Goal: Navigation & Orientation: Understand site structure

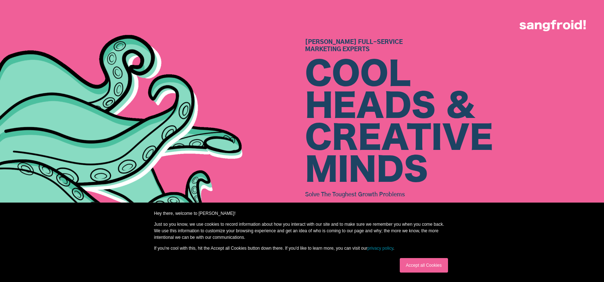
click at [180, 168] on img at bounding box center [131, 134] width 329 height 254
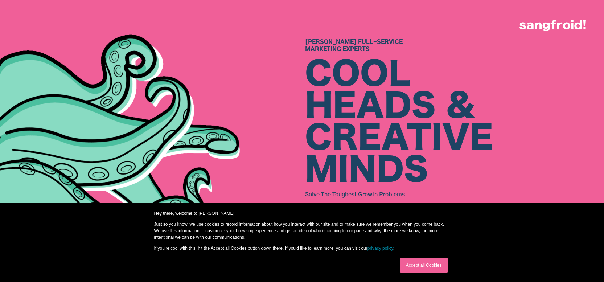
click at [418, 261] on link "Accept all Cookies" at bounding box center [424, 265] width 48 height 15
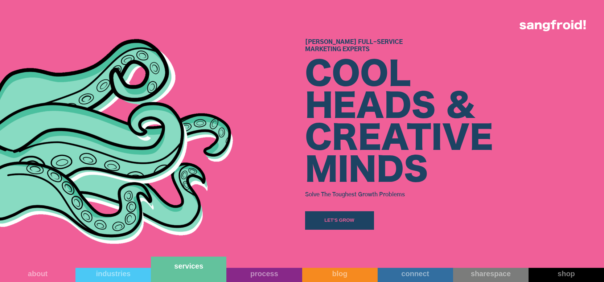
click at [173, 274] on link "services" at bounding box center [189, 269] width 76 height 25
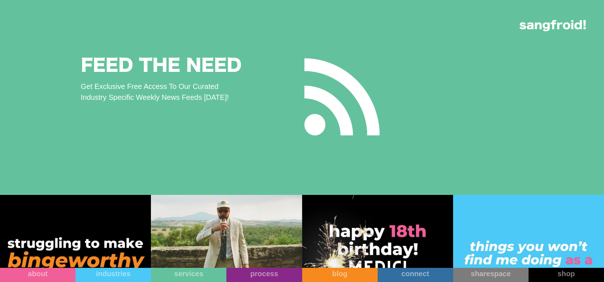
scroll to position [1353, 0]
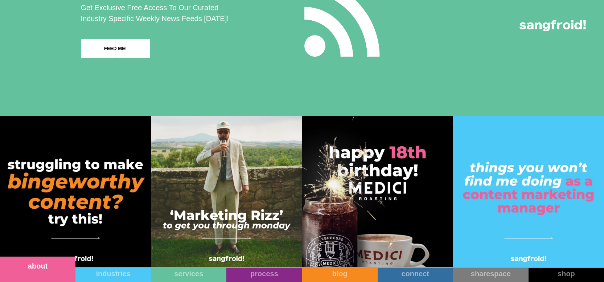
click at [52, 272] on link "about" at bounding box center [38, 269] width 76 height 25
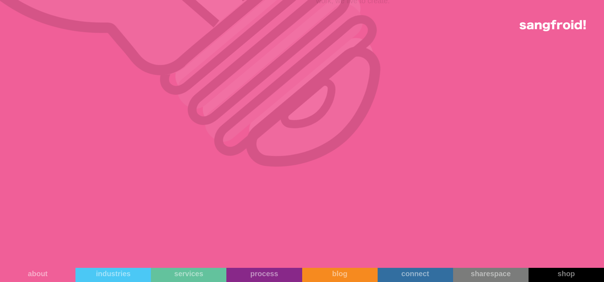
scroll to position [4565, 0]
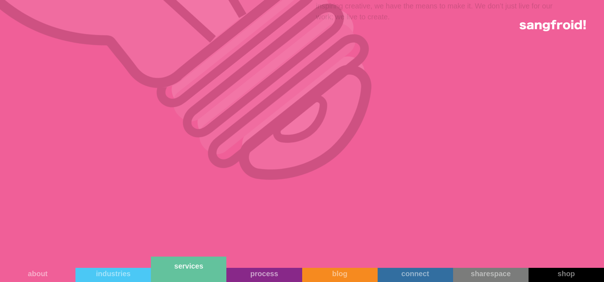
click at [203, 272] on link "services" at bounding box center [189, 269] width 76 height 25
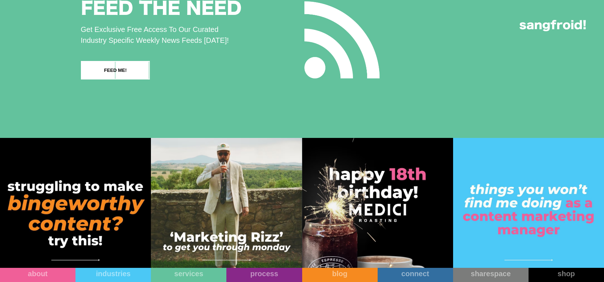
scroll to position [1353, 0]
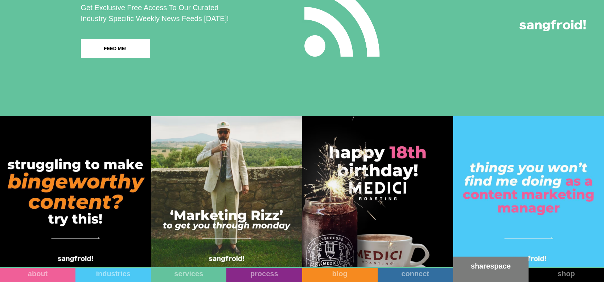
click at [492, 276] on link "sharespace" at bounding box center [491, 269] width 76 height 25
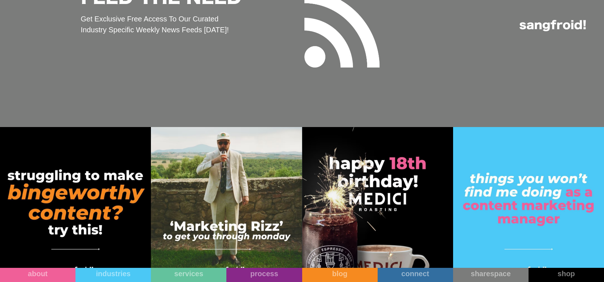
scroll to position [3965, 0]
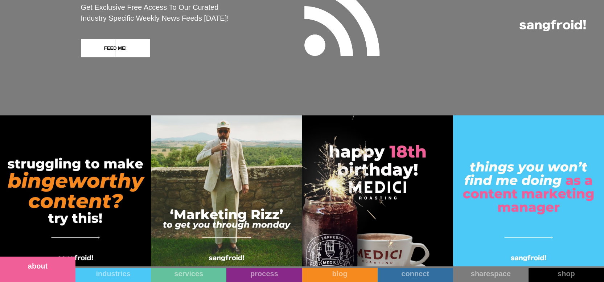
click at [36, 274] on link "about" at bounding box center [38, 269] width 76 height 25
